Goal: Information Seeking & Learning: Find specific fact

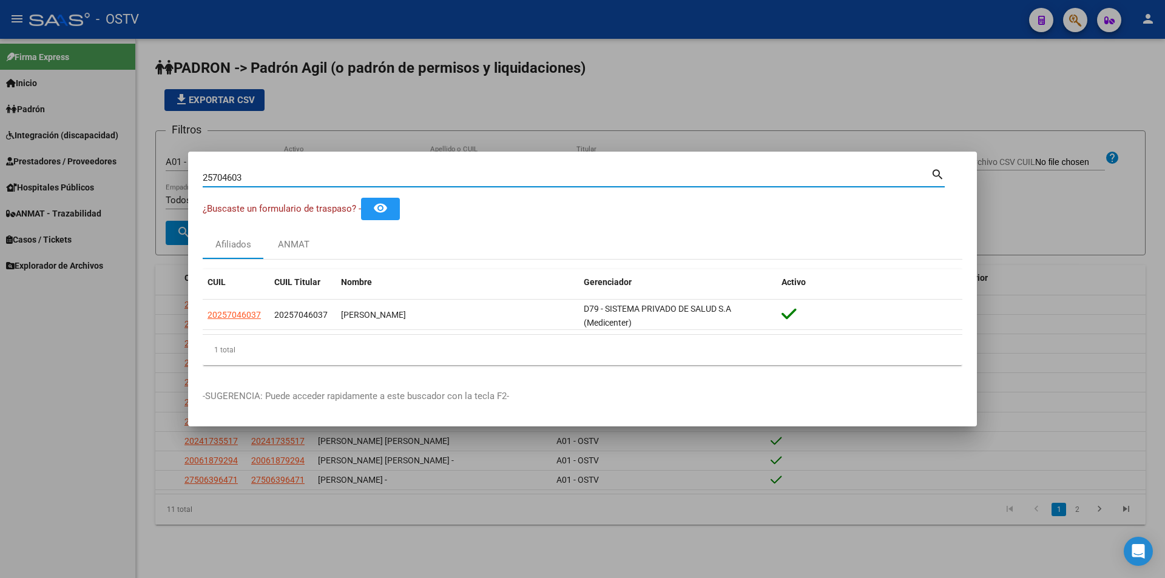
click at [337, 117] on div at bounding box center [582, 289] width 1165 height 578
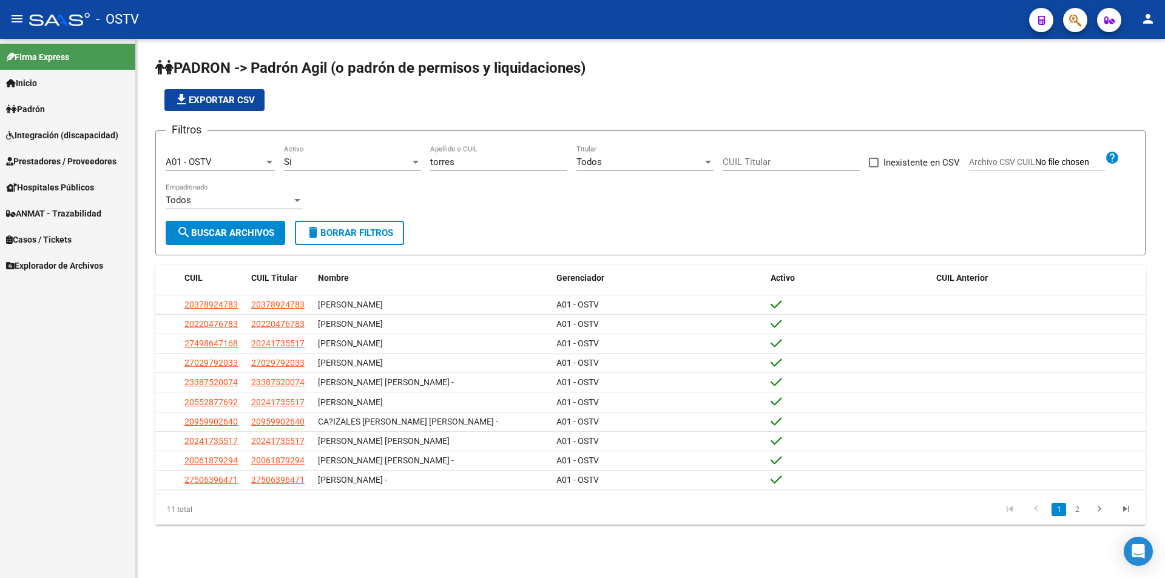
click at [556, 113] on app-list-header "PADRON -> Padrón Agil ([PERSON_NAME] de permisos y liquidaciones) file_download…" at bounding box center [650, 156] width 990 height 197
drag, startPoint x: 482, startPoint y: 164, endPoint x: 396, endPoint y: 159, distance: 85.7
click at [396, 159] on div "Filtros A01 - OSTV Seleccionar Gerenciador Si Activo [PERSON_NAME] Apellido o C…" at bounding box center [651, 181] width 970 height 80
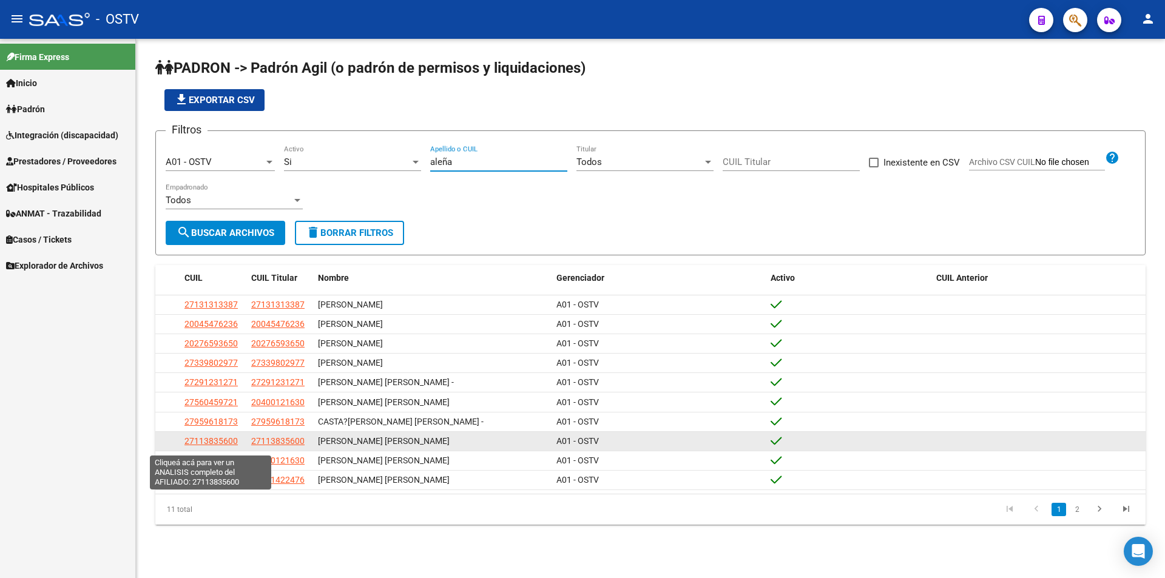
type input "aleña"
click at [215, 446] on span "27113835600" at bounding box center [210, 441] width 53 height 10
type textarea "27113835600"
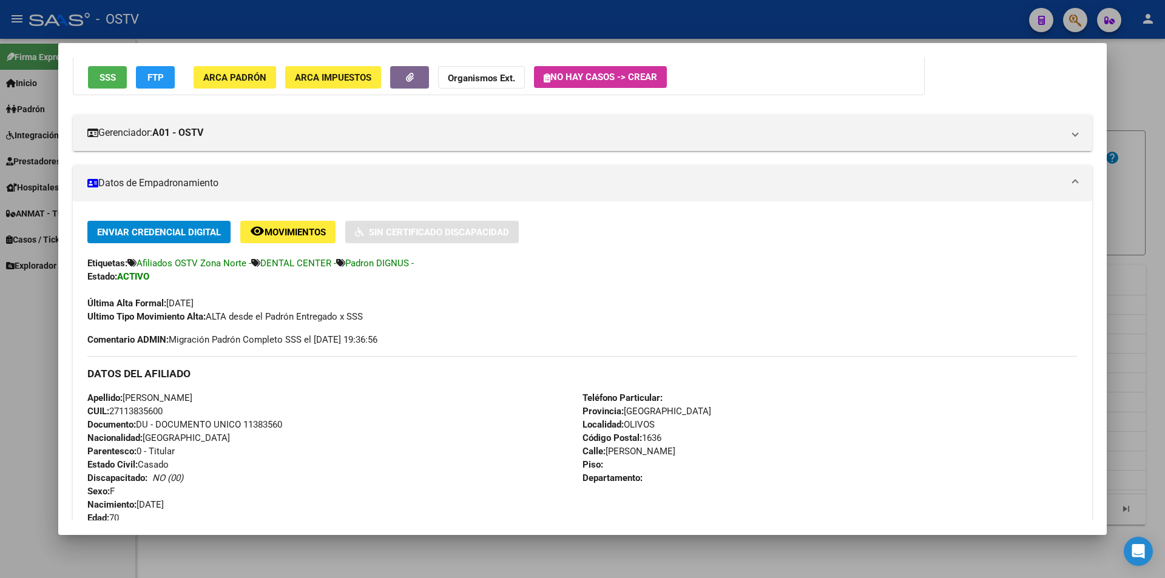
scroll to position [243, 0]
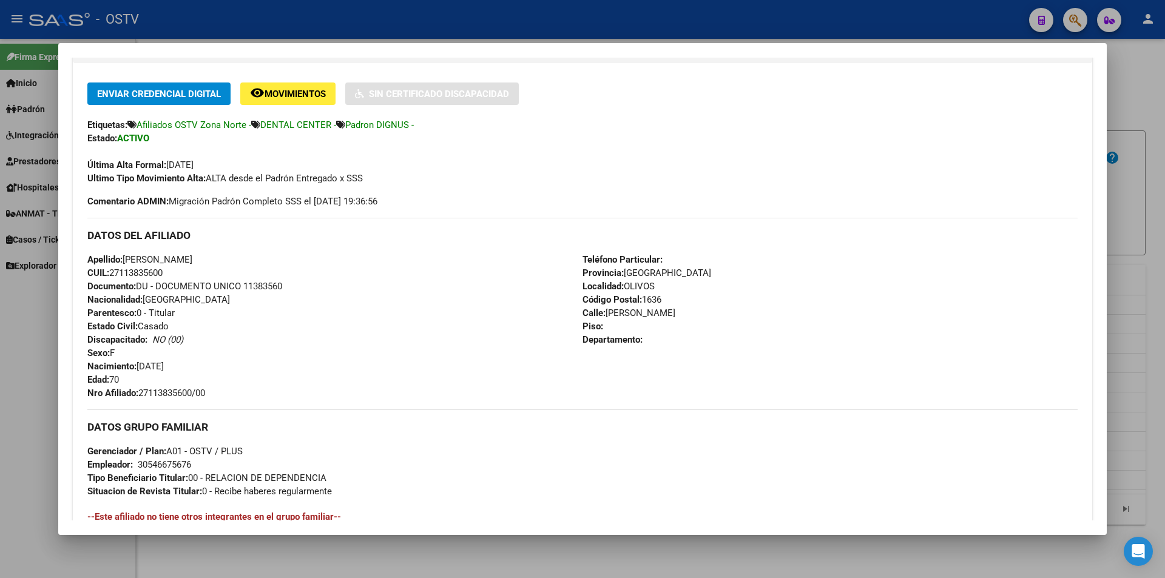
click at [253, 280] on div "Apellido: [PERSON_NAME]: 27113835600 Documento: DU - DOCUMENTO UNICO 11383560 N…" at bounding box center [334, 326] width 495 height 147
click at [257, 282] on span "Documento: DU - DOCUMENTO UNICO 11383560" at bounding box center [184, 286] width 195 height 11
click at [258, 289] on span "Documento: DU - DOCUMENTO UNICO 11383560" at bounding box center [184, 286] width 195 height 11
copy span "11383560"
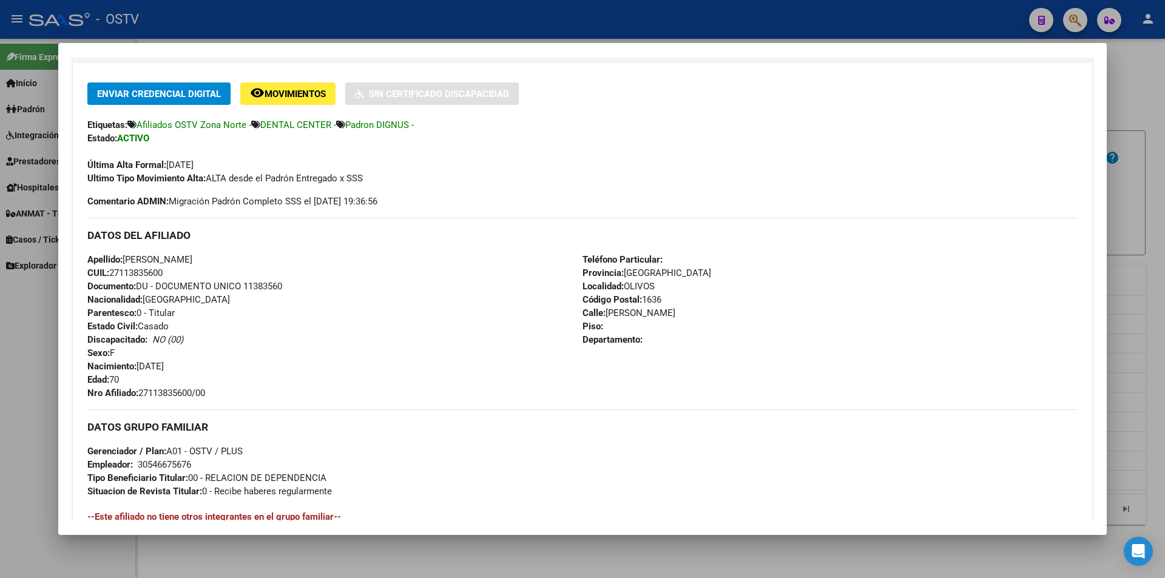
click at [161, 393] on span "Nro Afiliado: 27113835600/00" at bounding box center [146, 393] width 118 height 11
copy span "27113835600"
